Goal: Task Accomplishment & Management: Complete application form

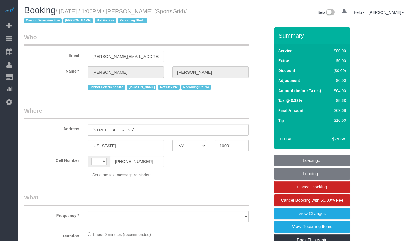
select select "NY"
select select "string:[GEOGRAPHIC_DATA]"
select select "object:685"
select select "number:89"
select select "number:90"
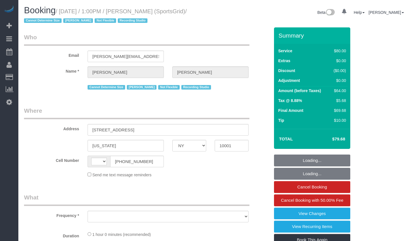
select select "number:15"
select select "number:7"
select select "number:21"
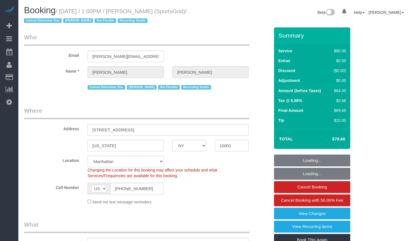
select select "string:stripe-pm_1QoRfo4VGloSiKo7CpkoBSCp"
select select "spot1"
select select "object:1007"
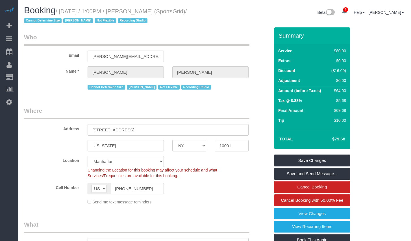
copy small "[DATE] / 1:00PM / [PERSON_NAME] (SportsGrid)"
drag, startPoint x: 63, startPoint y: 12, endPoint x: 212, endPoint y: 14, distance: 149.0
click at [212, 14] on div "Booking / [DATE] / 1:00PM / [PERSON_NAME] (SportsGrid) / Cannot Determine Size …" at bounding box center [117, 17] width 195 height 22
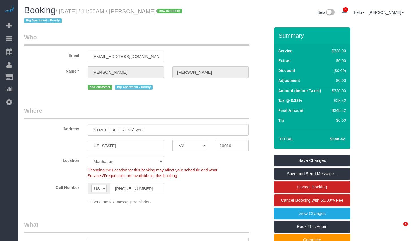
select select "NY"
select select "2"
select select "spot1"
select select "number:89"
select select "number:90"
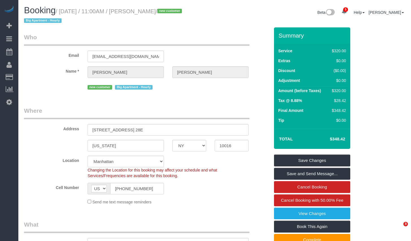
select select "number:15"
select select "number:5"
